Goal: Find specific page/section: Locate a particular part of the current website

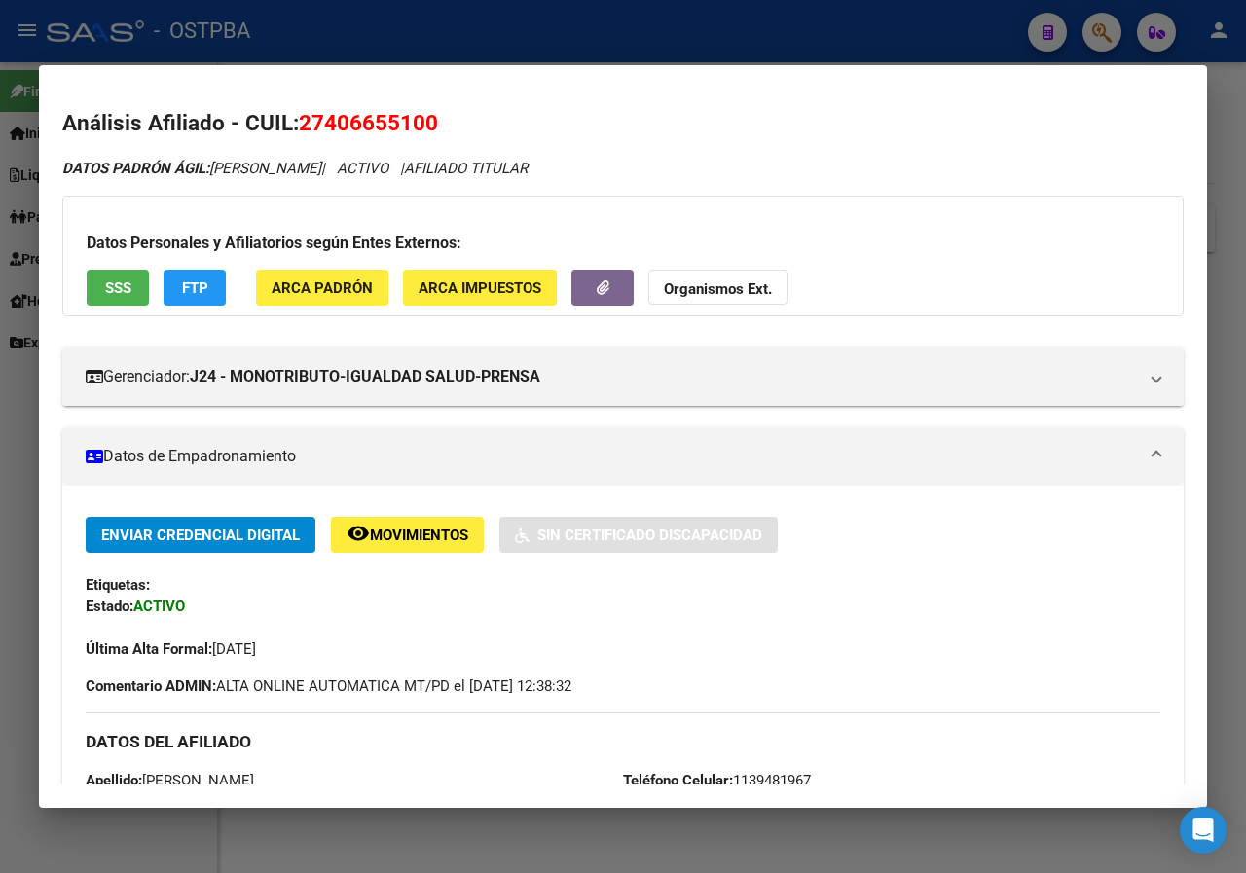
scroll to position [772, 0]
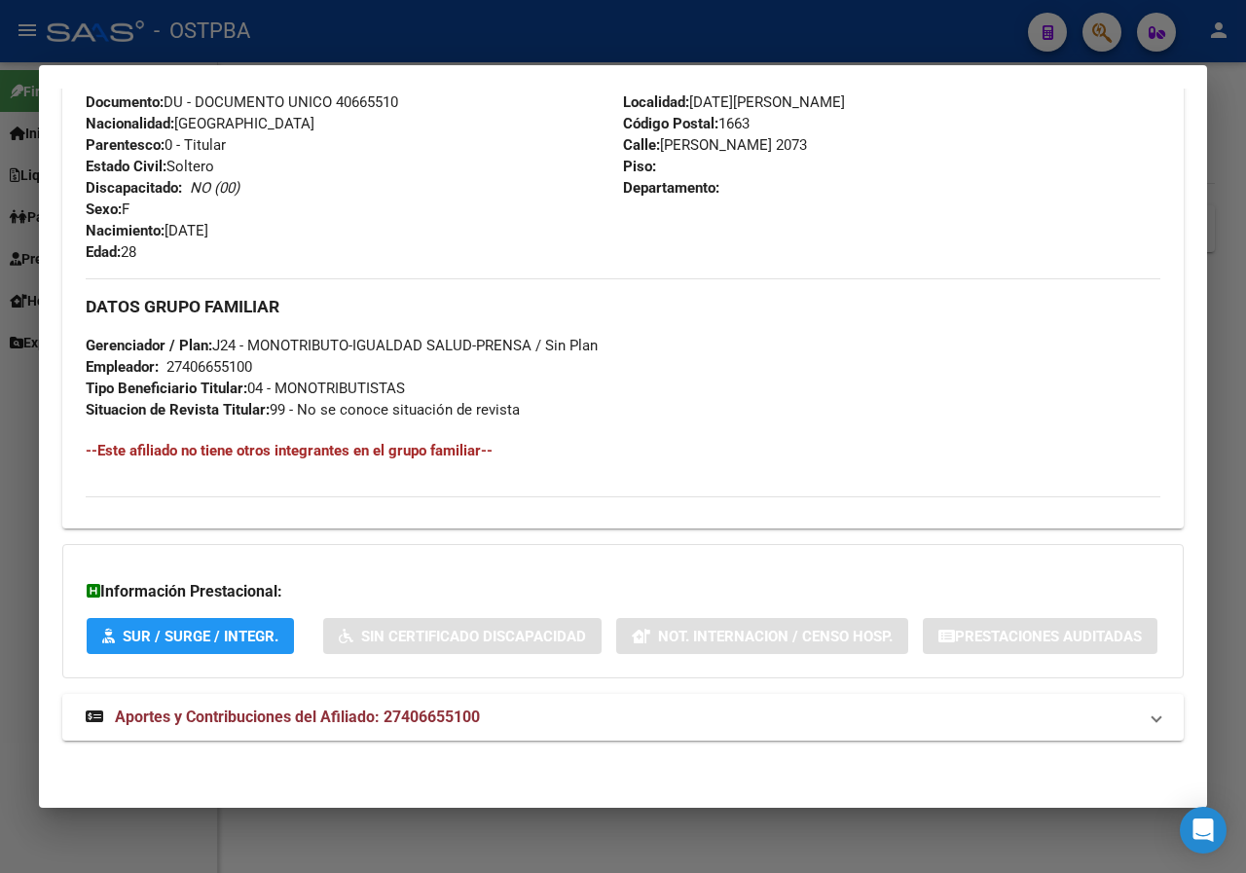
click at [0, 421] on div at bounding box center [623, 436] width 1246 height 873
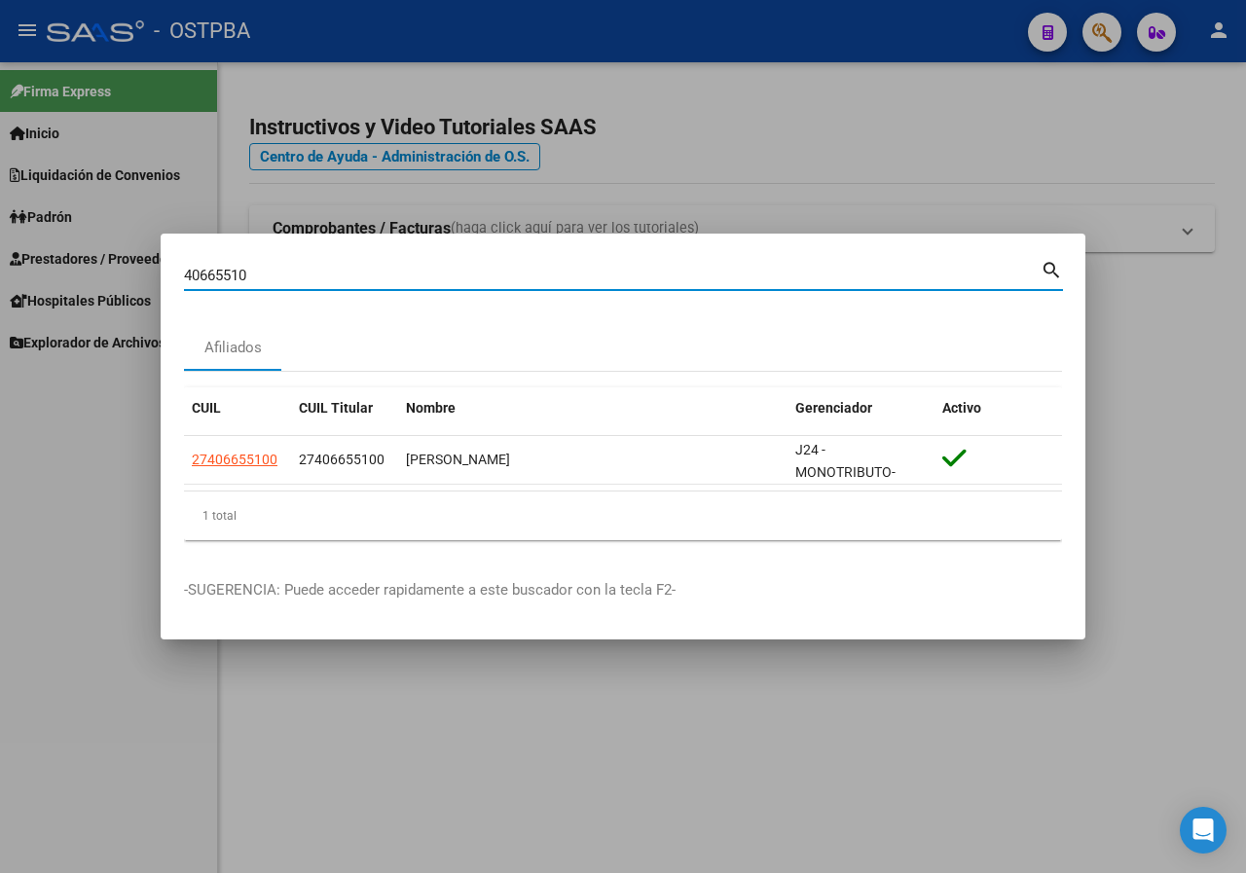
drag, startPoint x: 273, startPoint y: 277, endPoint x: 91, endPoint y: 274, distance: 182.0
click at [91, 274] on div "40665510 Buscar (apellido, dni, cuil, nro traspaso, cuit, obra social) search A…" at bounding box center [623, 436] width 1246 height 873
paste input "18354323"
drag, startPoint x: 346, startPoint y: 277, endPoint x: 0, endPoint y: 280, distance: 346.4
click at [0, 280] on div "18354323 Buscar (apellido, dni, cuil, nro traspaso, cuit, obra social) search A…" at bounding box center [623, 436] width 1246 height 873
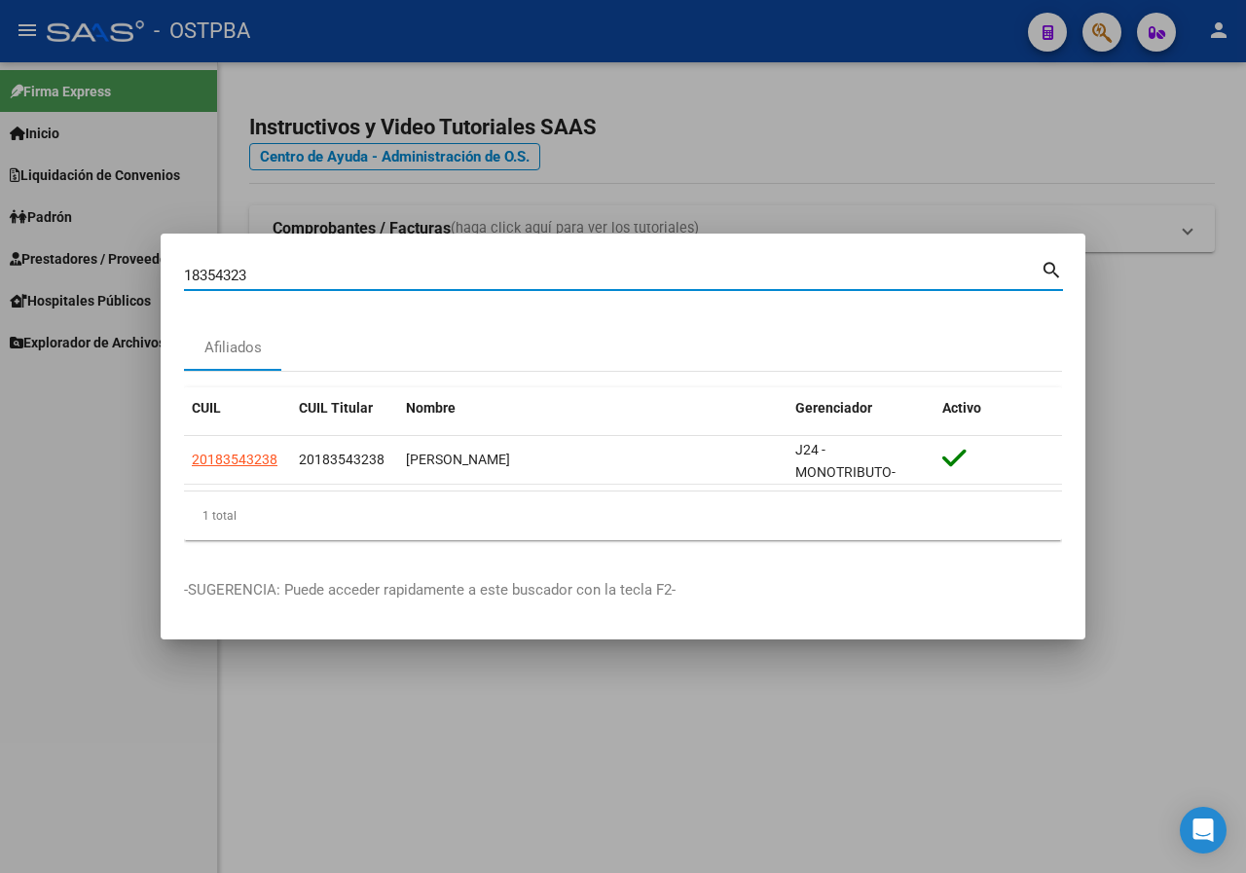
paste input "[PERSON_NAME]"
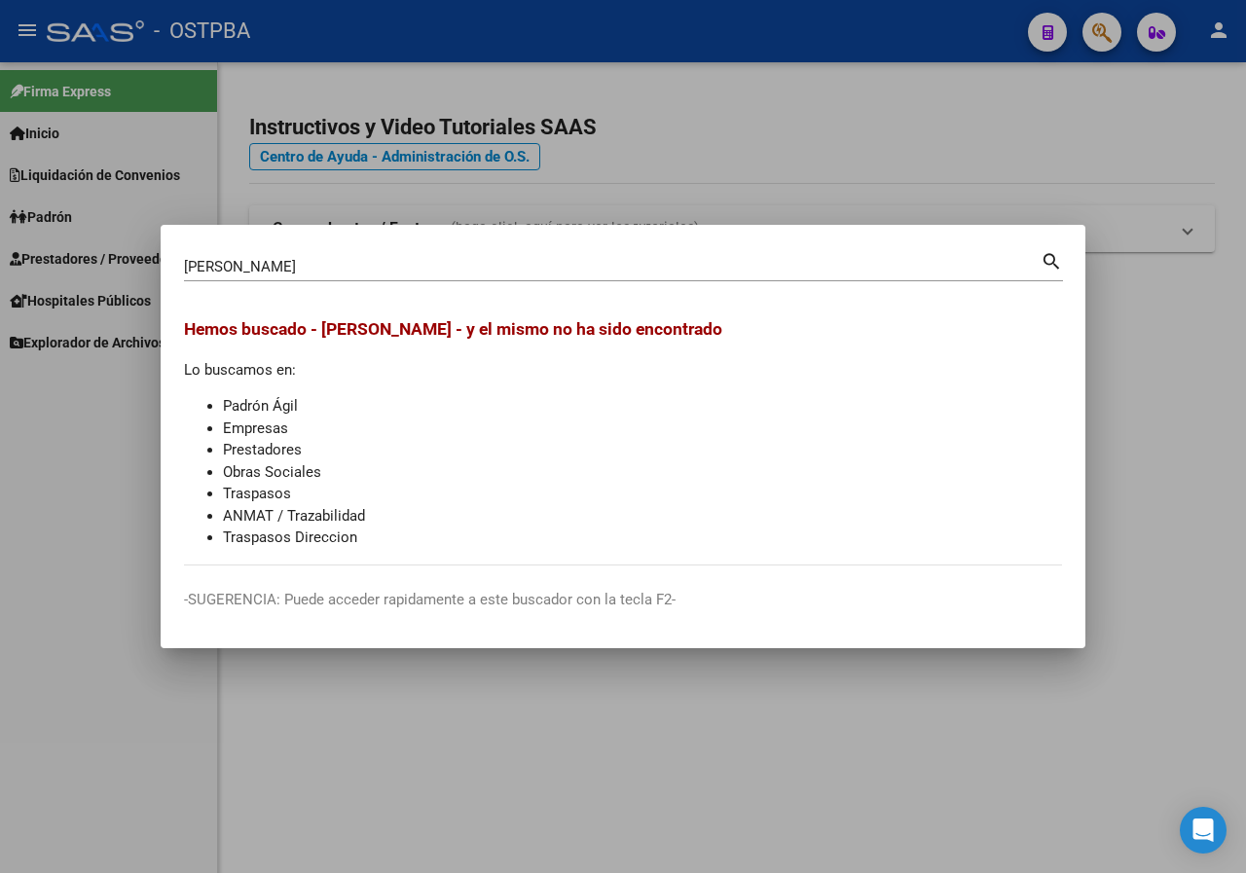
drag, startPoint x: 502, startPoint y: 284, endPoint x: 0, endPoint y: 294, distance: 502.2
click at [0, 294] on div "[PERSON_NAME] (apellido, dni, cuil, nro traspaso, cuit, obra social) search Hem…" at bounding box center [623, 436] width 1246 height 873
click at [363, 258] on input "[PERSON_NAME]" at bounding box center [612, 267] width 856 height 18
drag, startPoint x: 162, startPoint y: 254, endPoint x: 100, endPoint y: 254, distance: 61.3
click at [100, 254] on div "[PERSON_NAME] (apellido, dni, cuil, nro traspaso, cuit, obra social) search Hem…" at bounding box center [623, 436] width 1246 height 873
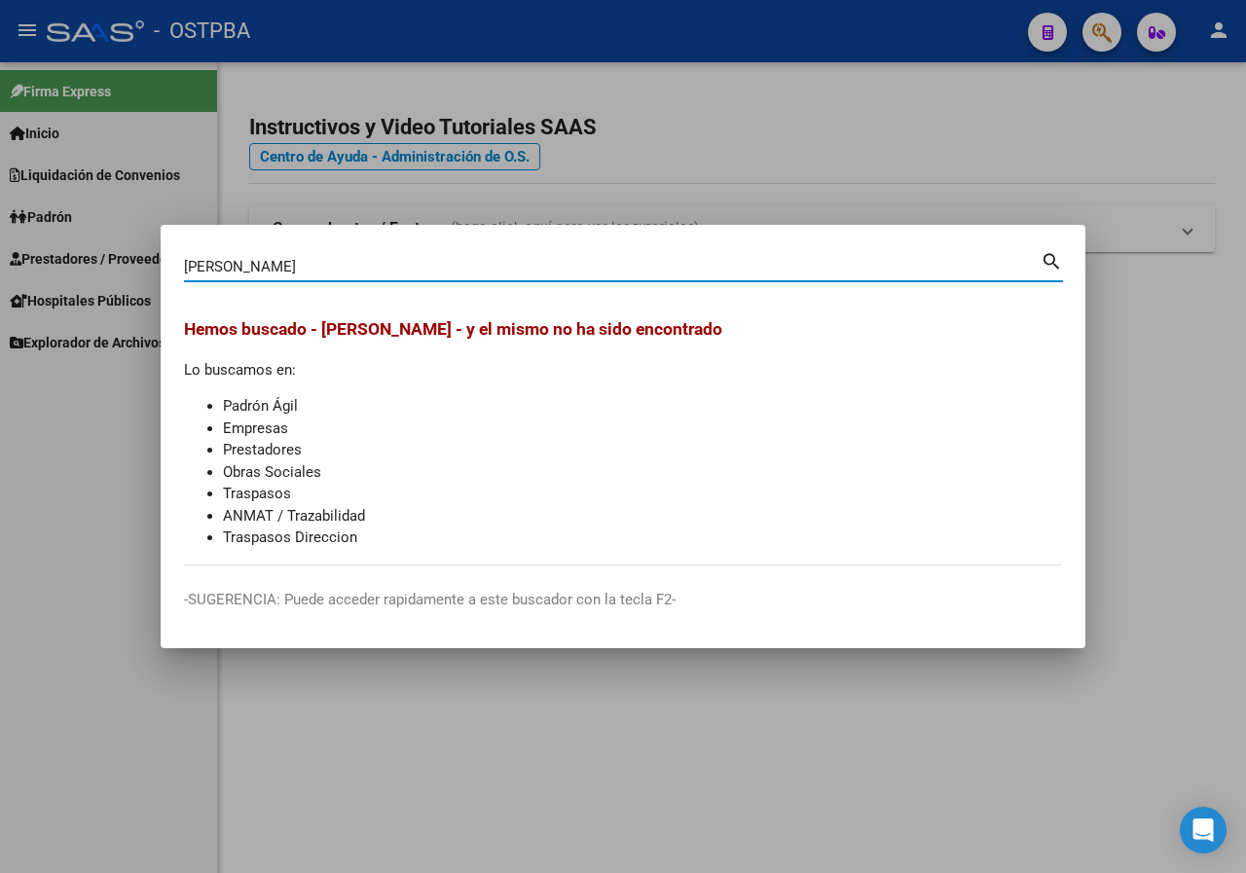
paste input "37124596"
type input "37124596"
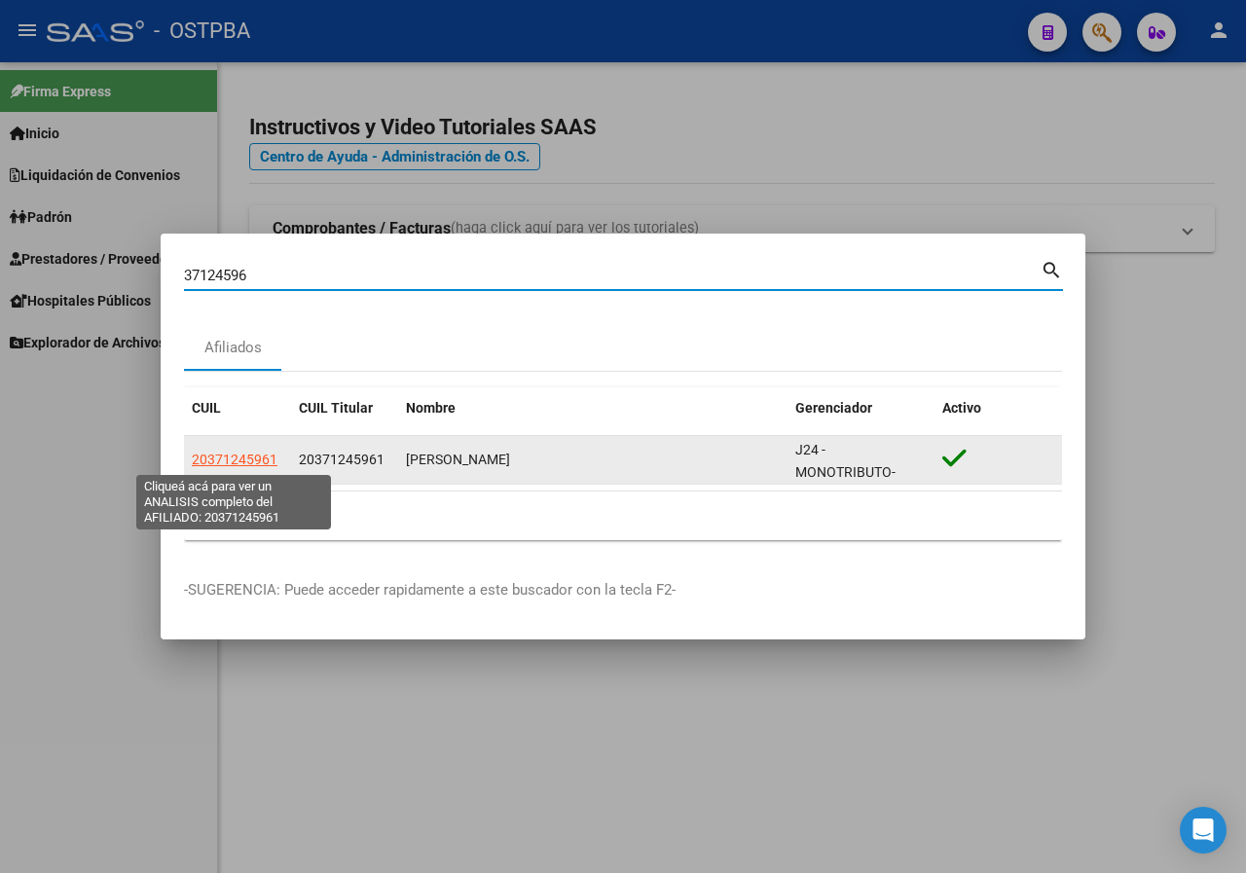
click at [250, 459] on span "20371245961" at bounding box center [235, 460] width 86 height 16
type textarea "20371245961"
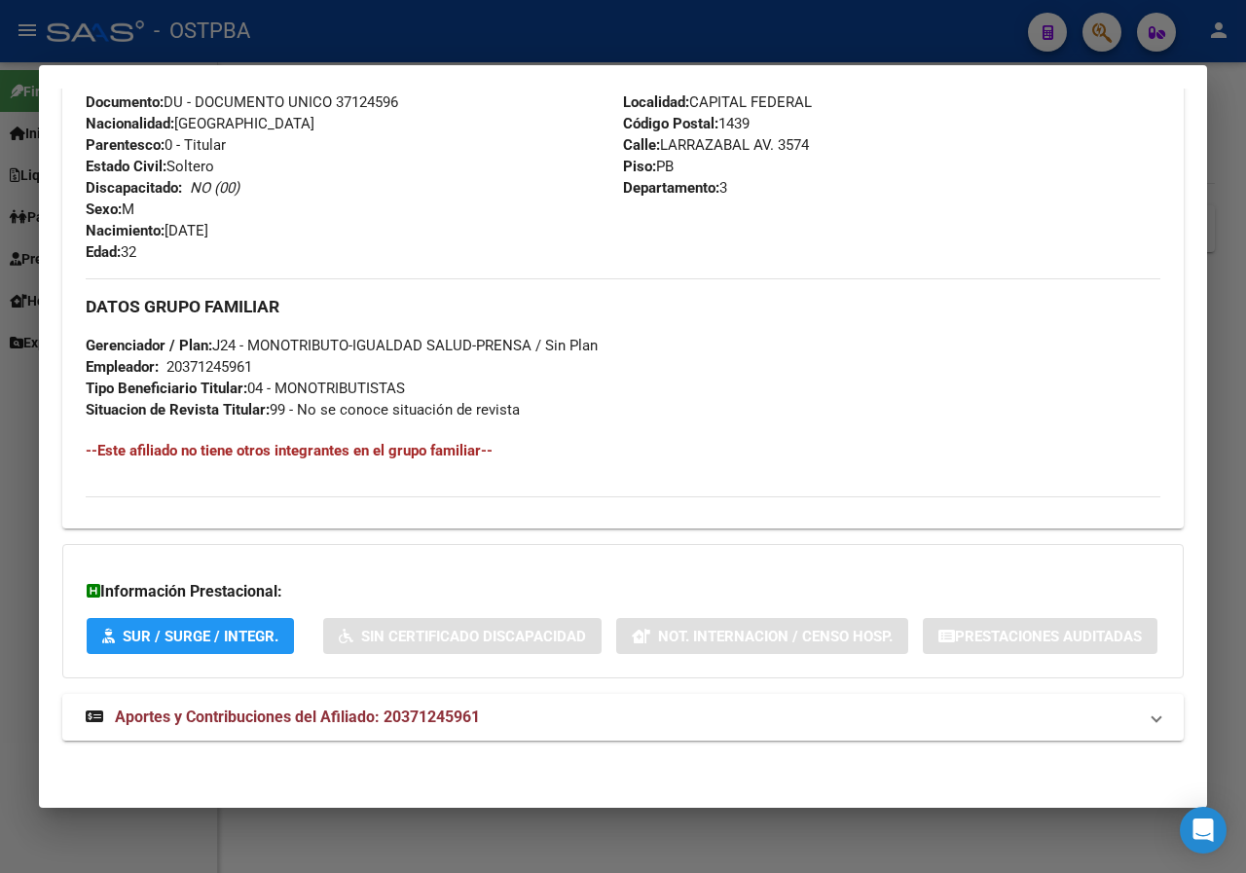
scroll to position [793, 0]
